Goal: Transaction & Acquisition: Purchase product/service

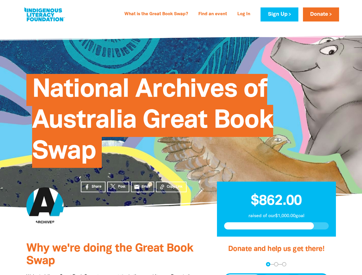
click at [181, 137] on span "National Archives of Australia Great Book Swap" at bounding box center [152, 123] width 241 height 90
click at [171, 187] on span "Copy Link" at bounding box center [175, 186] width 16 height 5
click at [231, 264] on div "arrow_back Back Step 1 Step 2 Step 3" at bounding box center [276, 264] width 105 height 4
click at [268, 264] on div "Navigate to step 1 of 3 to enter your donation amount" at bounding box center [267, 263] width 1 height 1
click at [243, 275] on span "Donation frequency" at bounding box center [243, 279] width 36 height 10
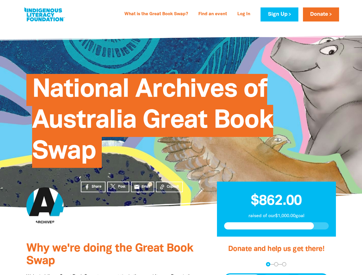
click at [277, 275] on button "Weekly" at bounding box center [276, 279] width 31 height 10
click at [310, 275] on button "Monthly" at bounding box center [310, 279] width 33 height 10
